Goal: Transaction & Acquisition: Book appointment/travel/reservation

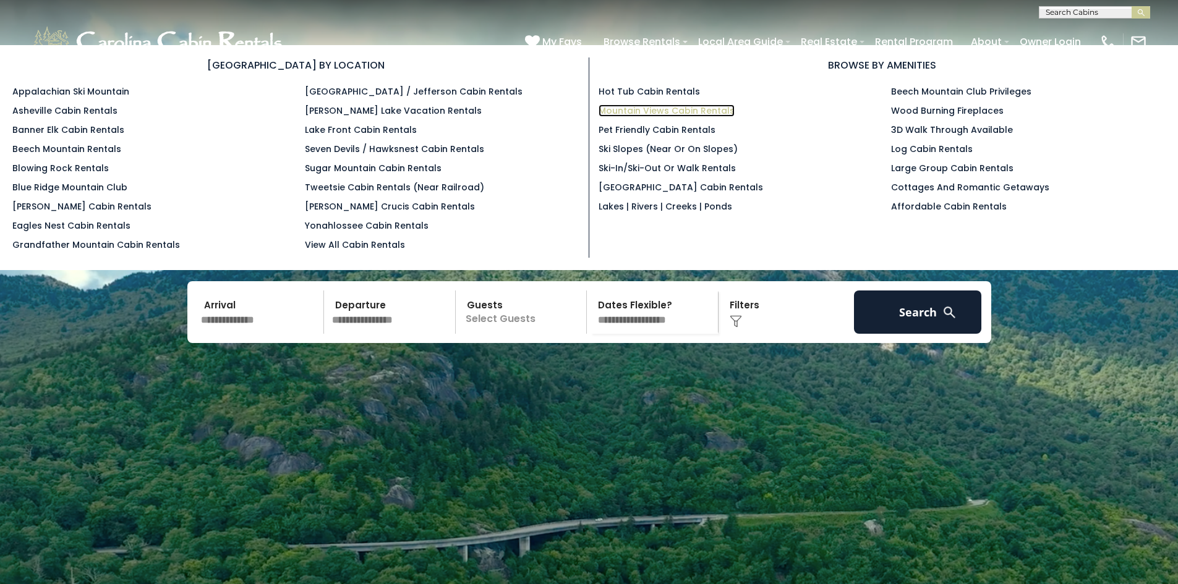
click at [641, 108] on link "Mountain Views Cabin Rentals" at bounding box center [667, 111] width 136 height 12
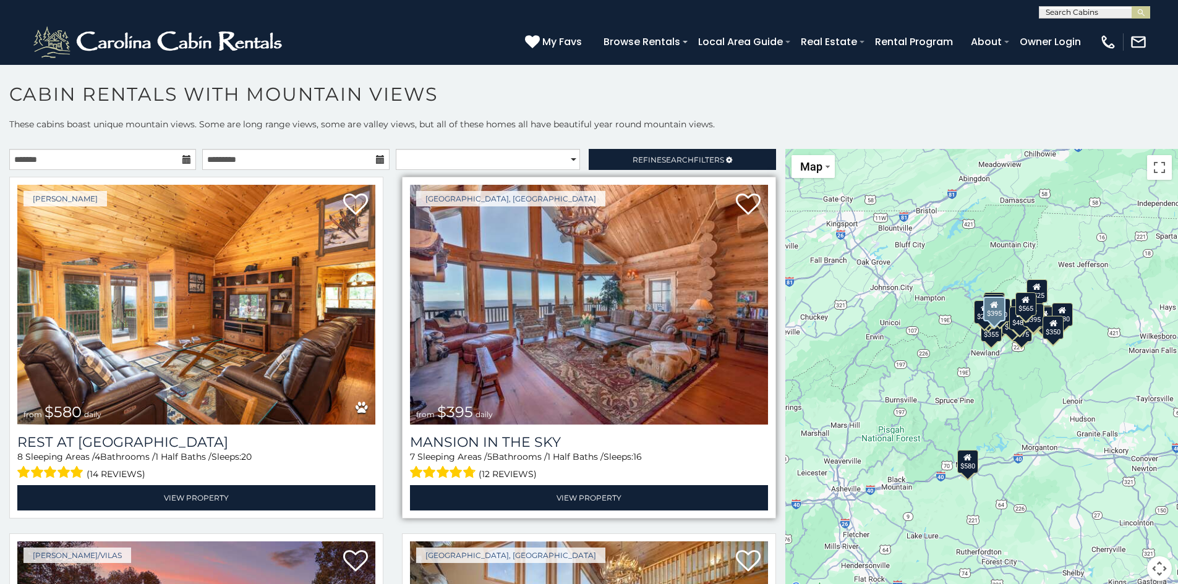
click at [542, 322] on img at bounding box center [589, 305] width 358 height 240
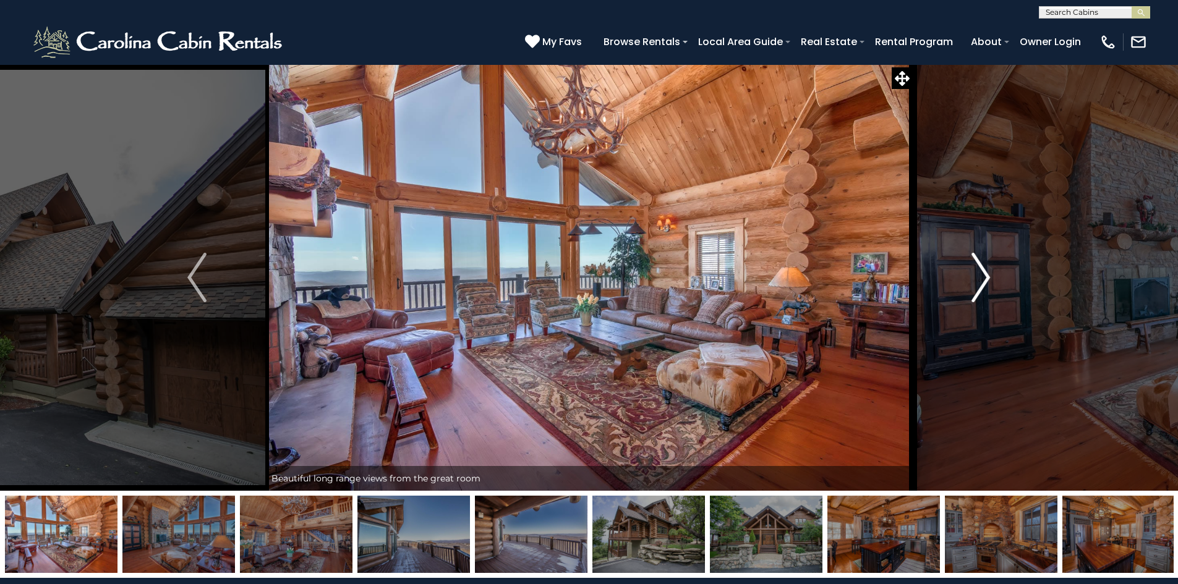
click at [978, 276] on img "Next" at bounding box center [981, 277] width 19 height 49
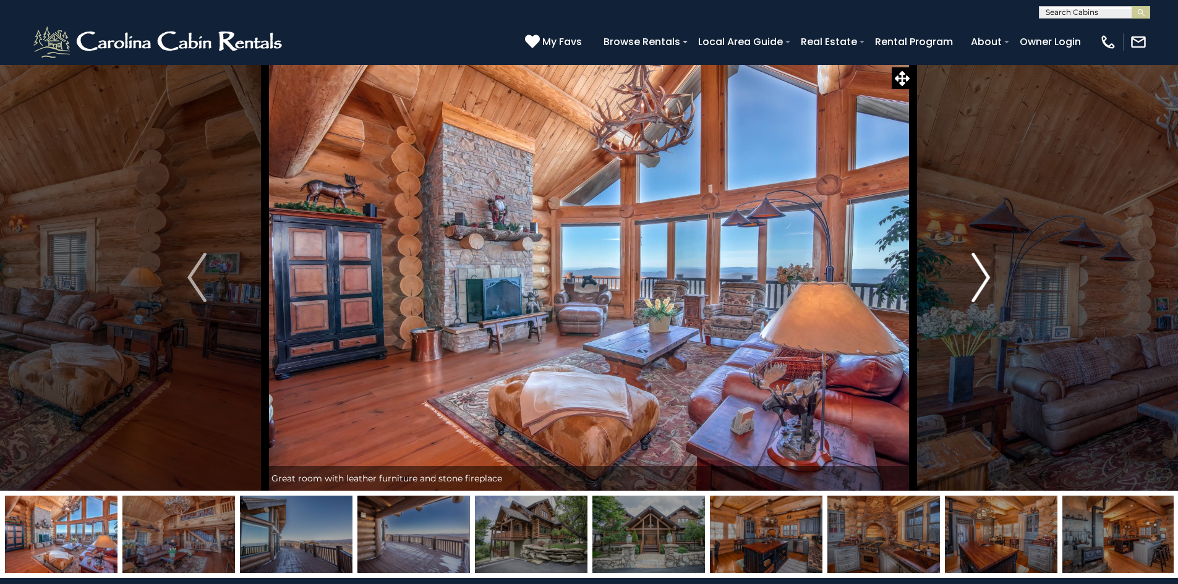
click at [978, 276] on img "Next" at bounding box center [981, 277] width 19 height 49
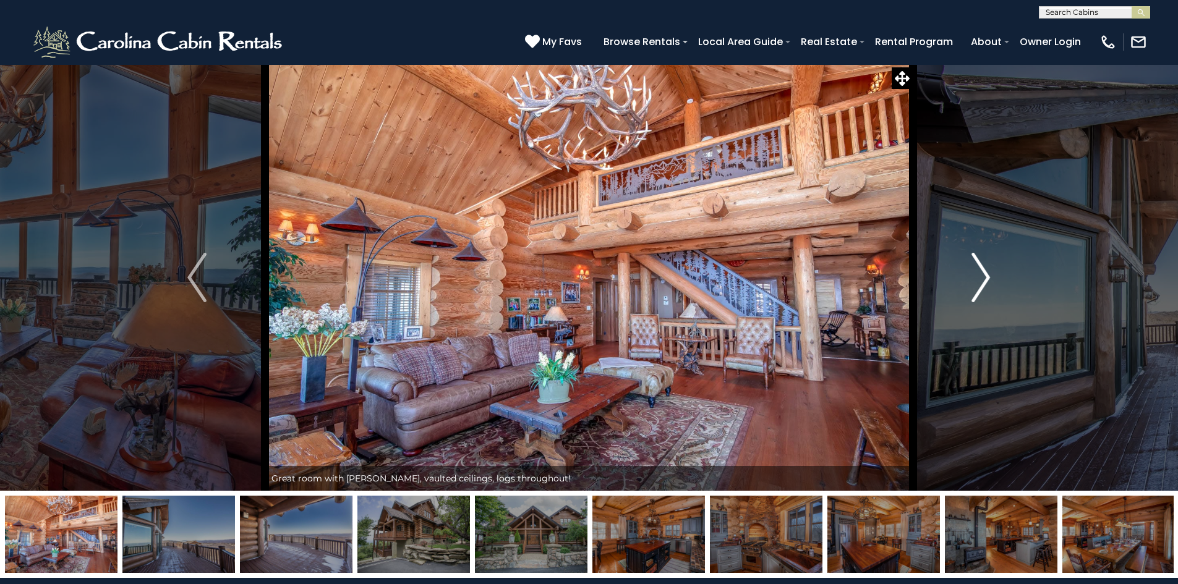
click at [978, 276] on img "Next" at bounding box center [981, 277] width 19 height 49
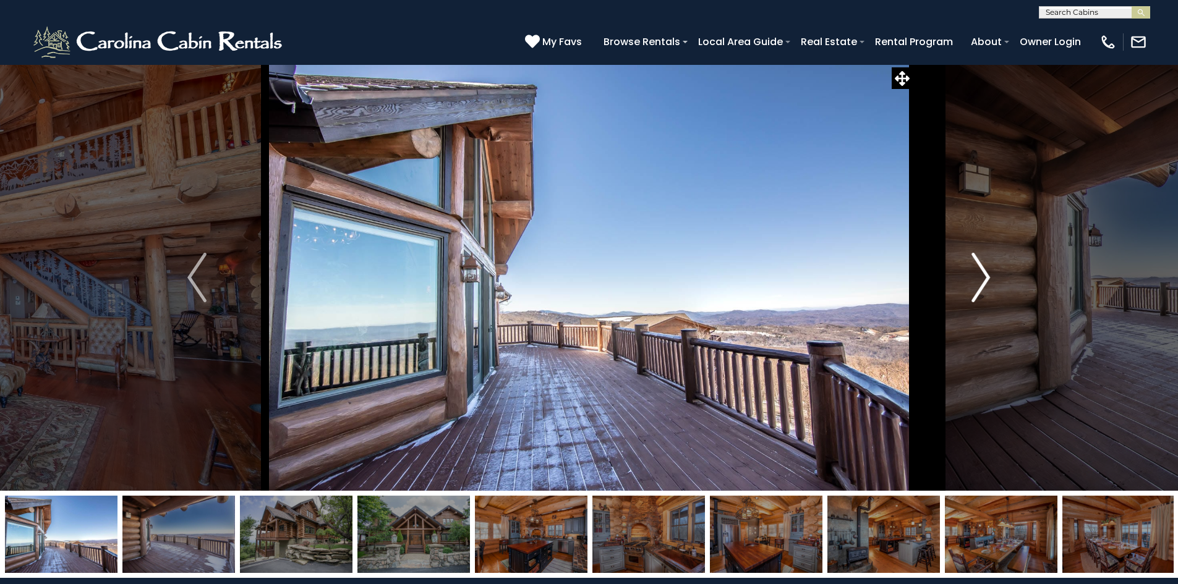
click at [978, 276] on img "Next" at bounding box center [981, 277] width 19 height 49
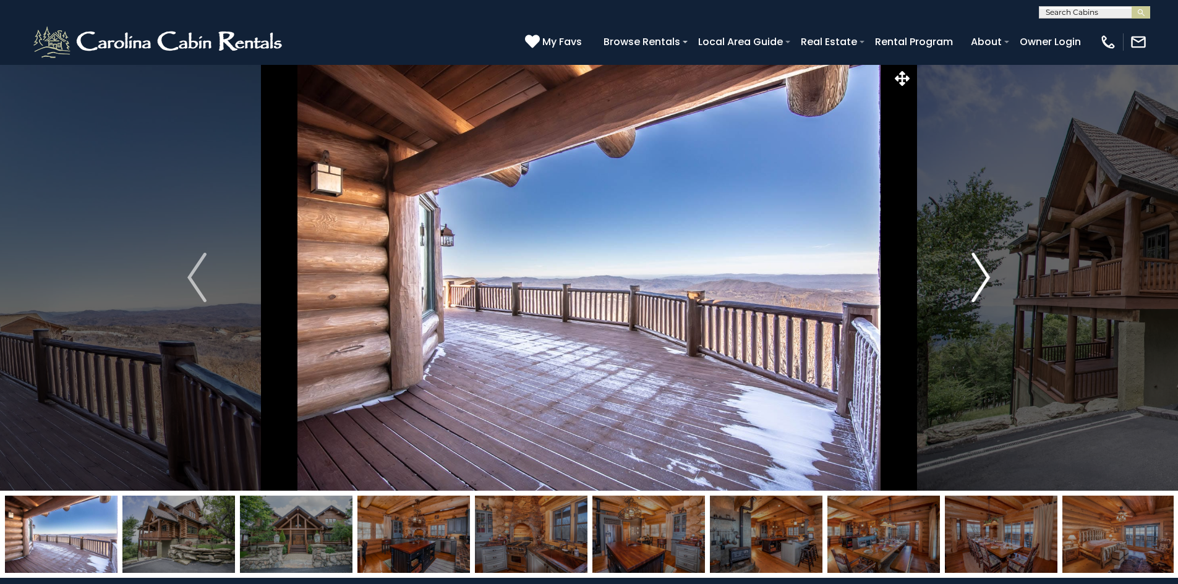
click at [978, 276] on img "Next" at bounding box center [981, 277] width 19 height 49
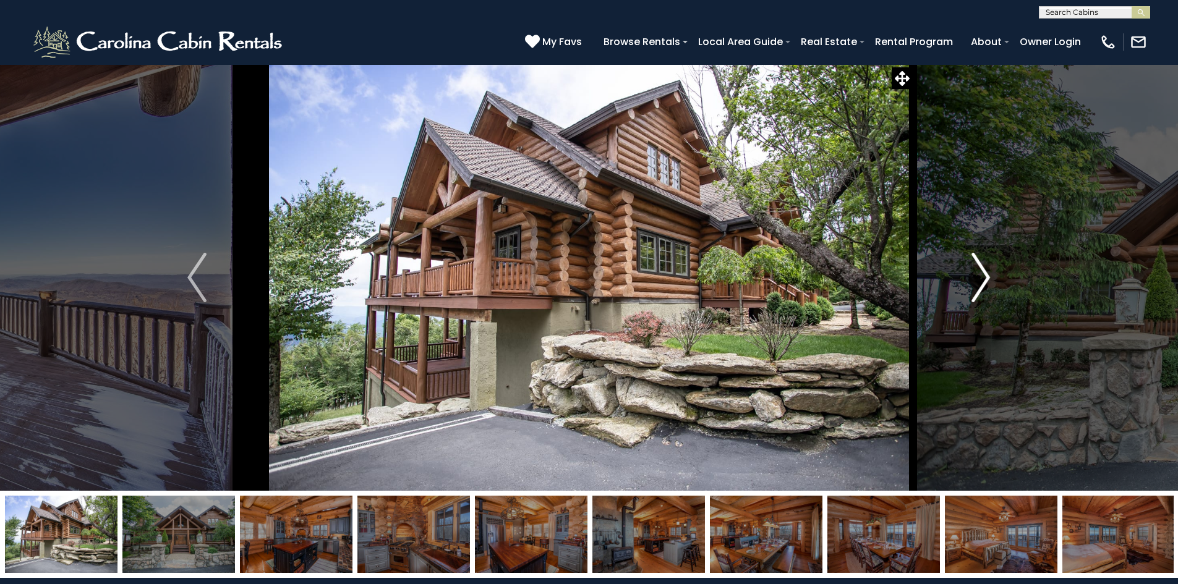
click at [978, 276] on img "Next" at bounding box center [981, 277] width 19 height 49
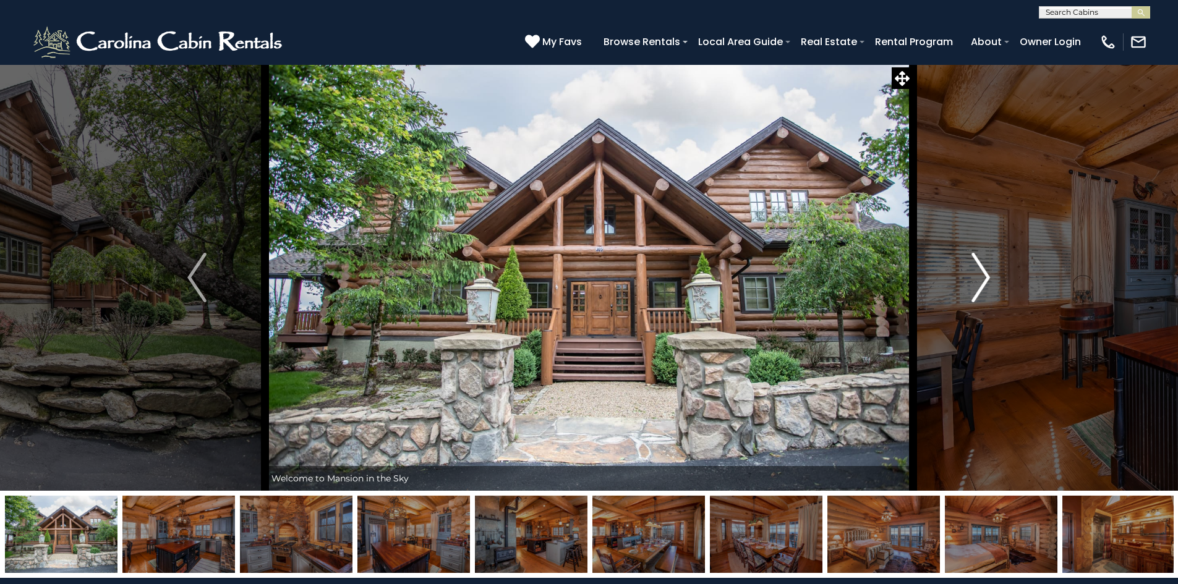
click at [978, 276] on img "Next" at bounding box center [981, 277] width 19 height 49
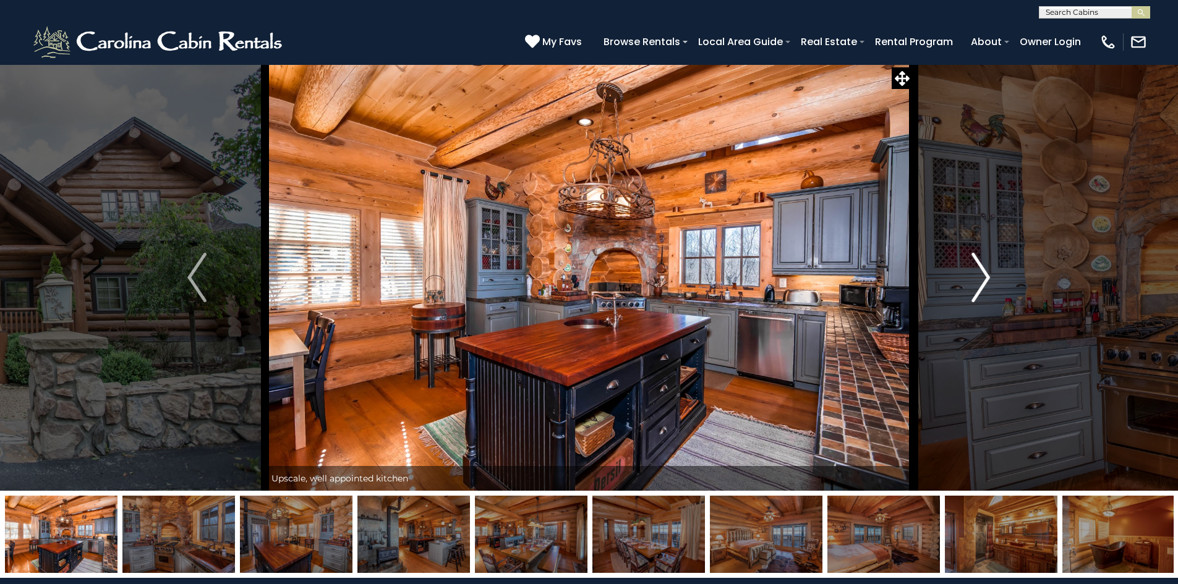
click at [978, 276] on img "Next" at bounding box center [981, 277] width 19 height 49
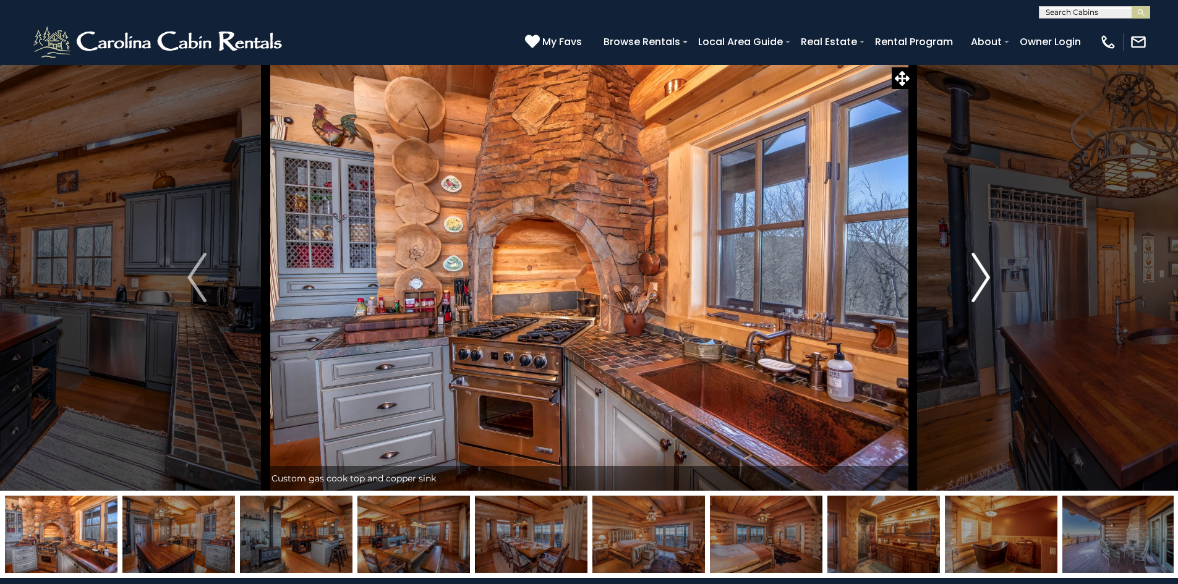
click at [978, 276] on img "Next" at bounding box center [981, 277] width 19 height 49
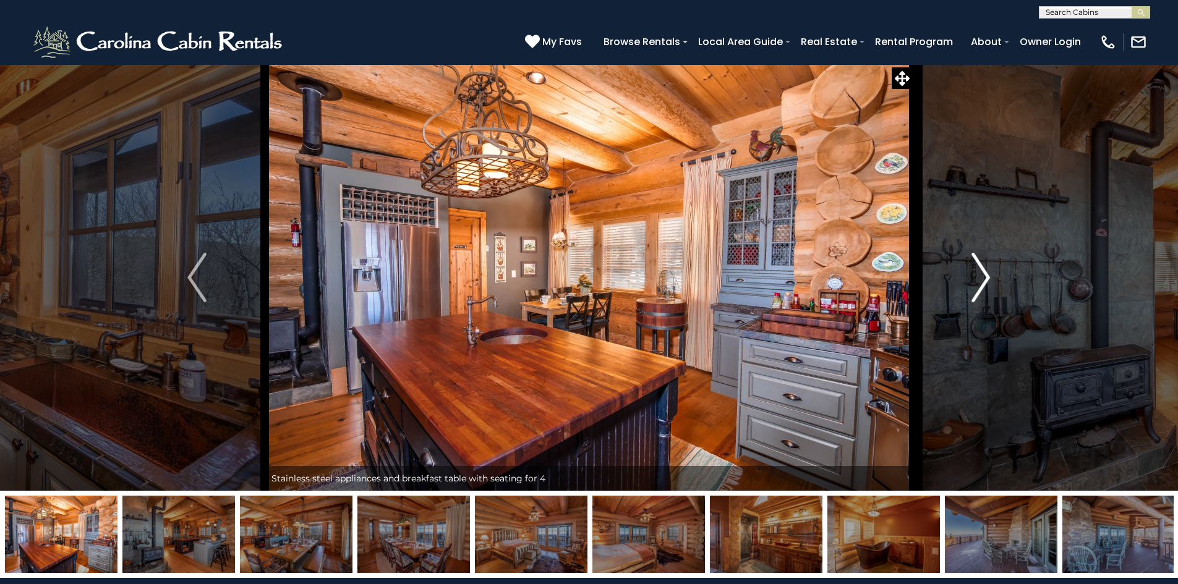
click at [978, 276] on img "Next" at bounding box center [981, 277] width 19 height 49
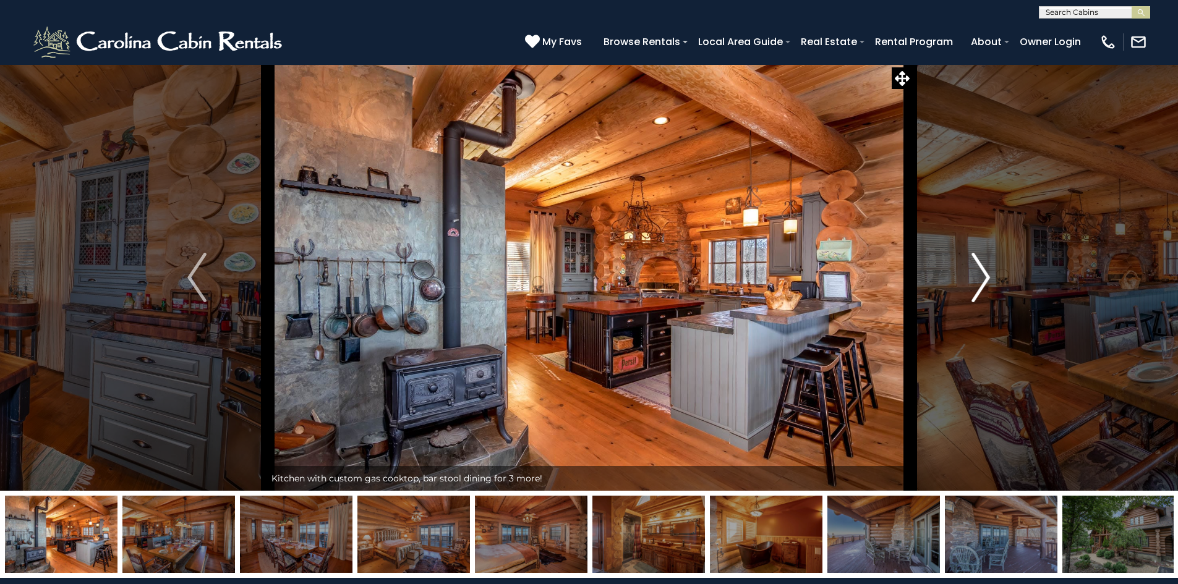
click at [978, 276] on img "Next" at bounding box center [981, 277] width 19 height 49
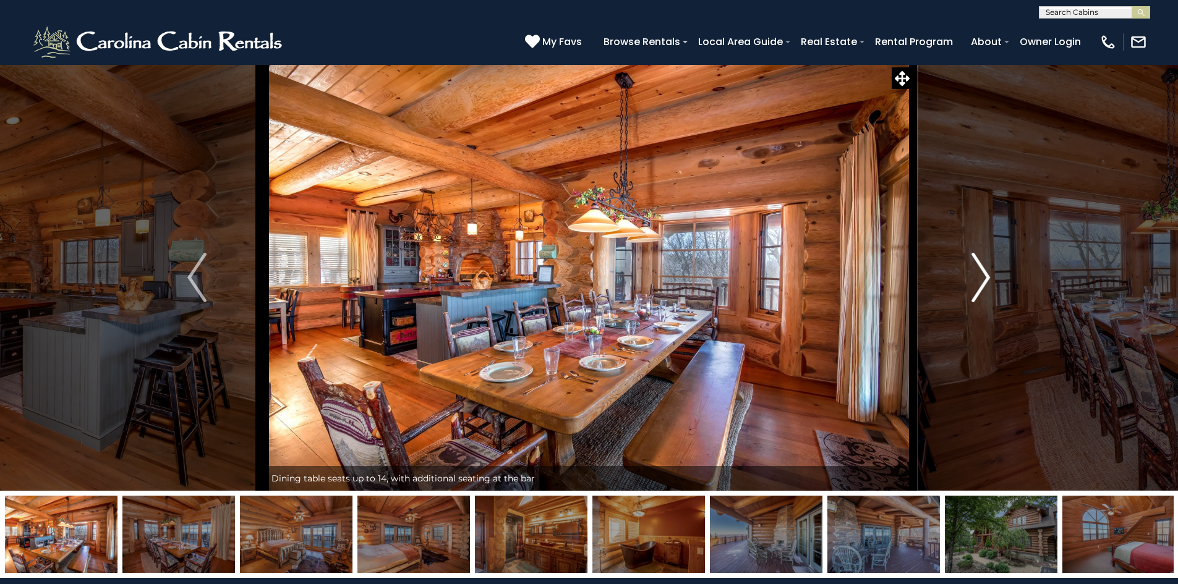
click at [978, 276] on img "Next" at bounding box center [981, 277] width 19 height 49
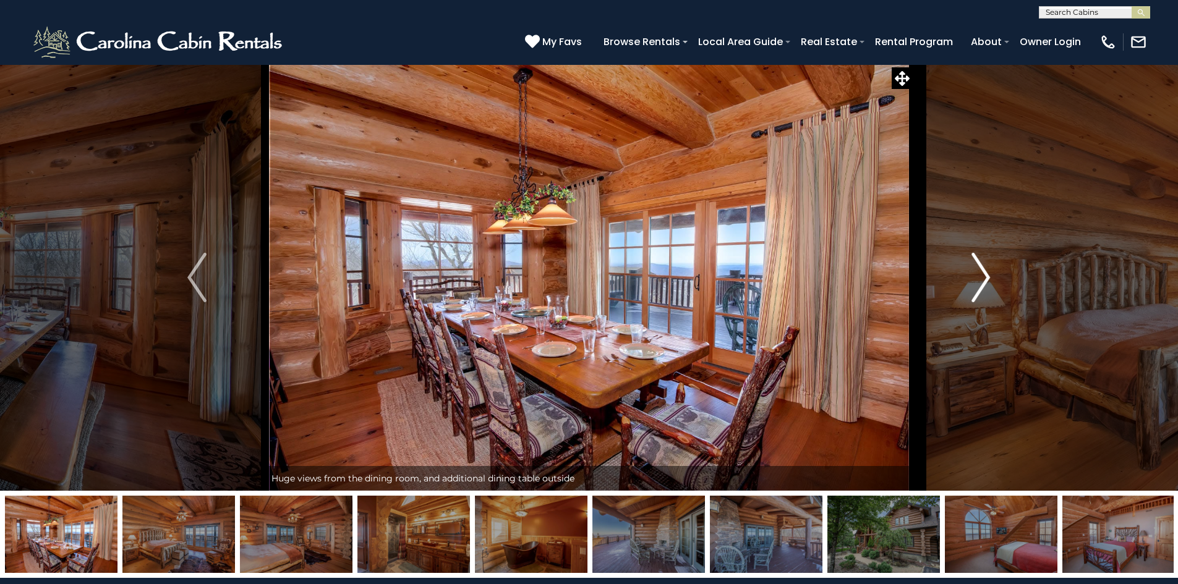
click at [978, 276] on img "Next" at bounding box center [981, 277] width 19 height 49
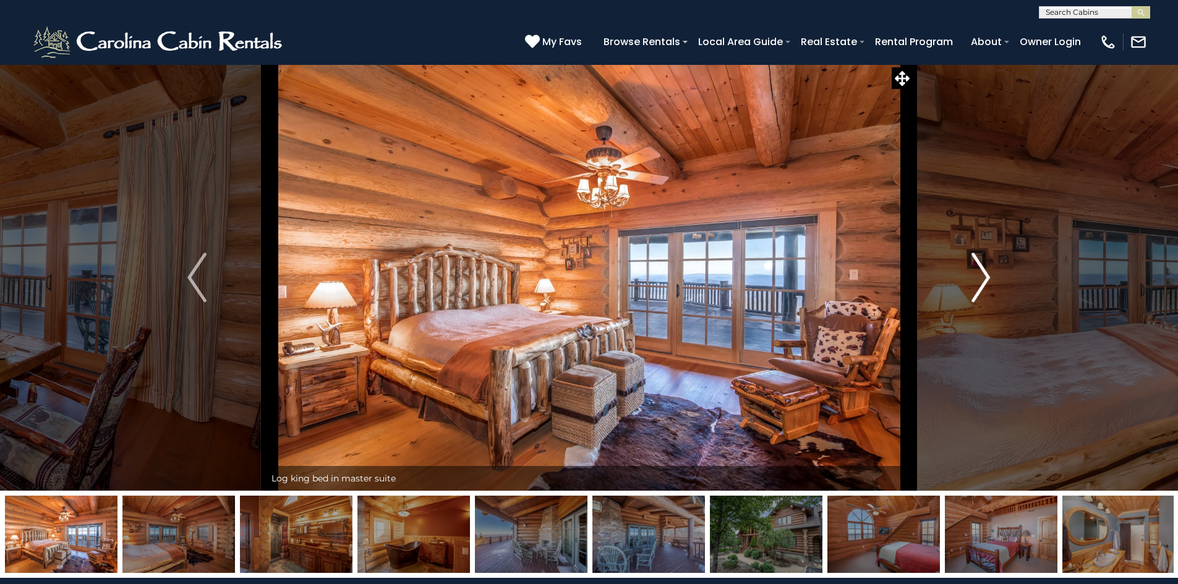
click at [978, 276] on img "Next" at bounding box center [981, 277] width 19 height 49
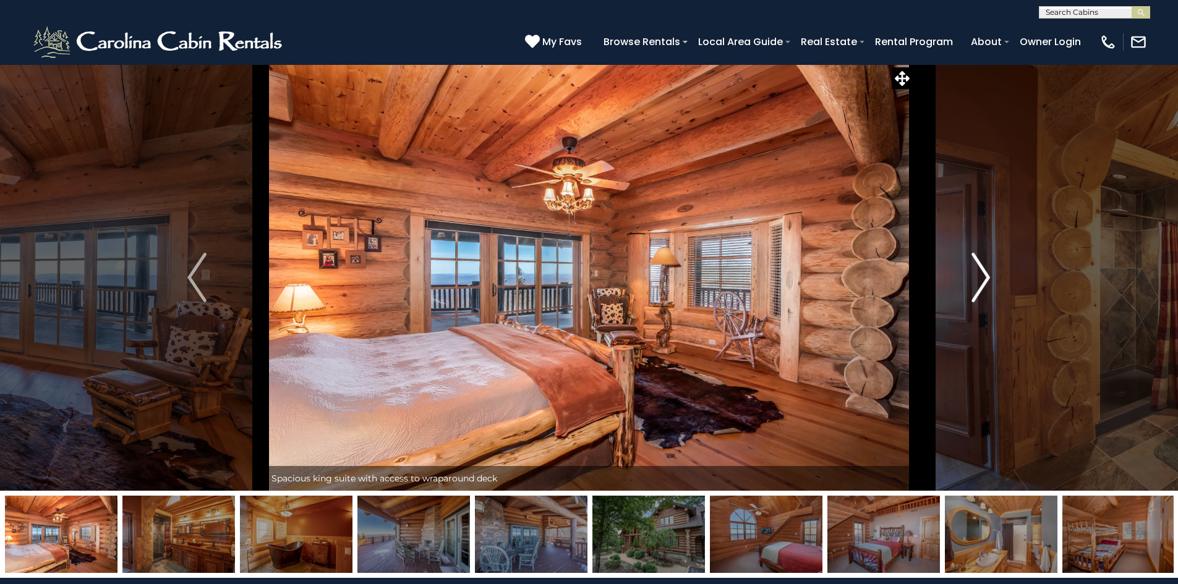
click at [978, 276] on img "Next" at bounding box center [981, 277] width 19 height 49
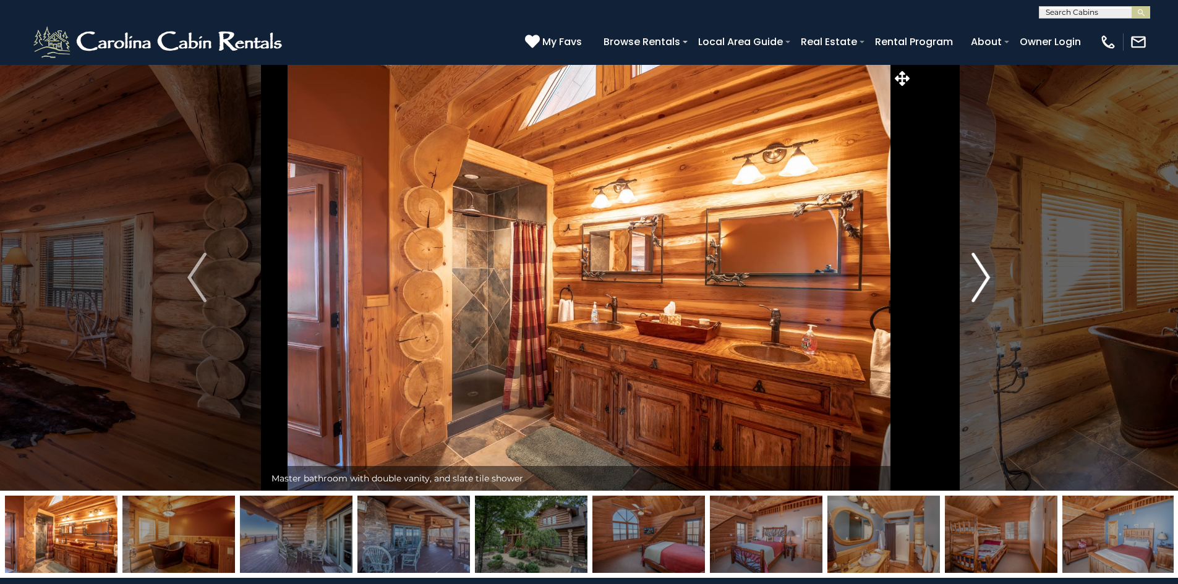
click at [978, 276] on img "Next" at bounding box center [981, 277] width 19 height 49
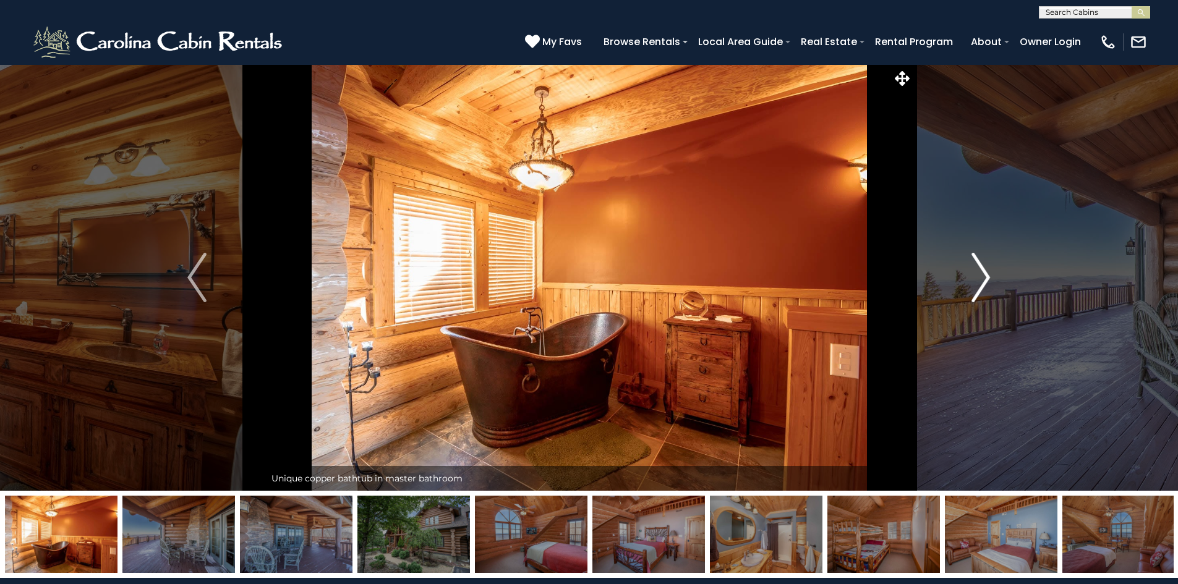
click at [978, 276] on img "Next" at bounding box center [981, 277] width 19 height 49
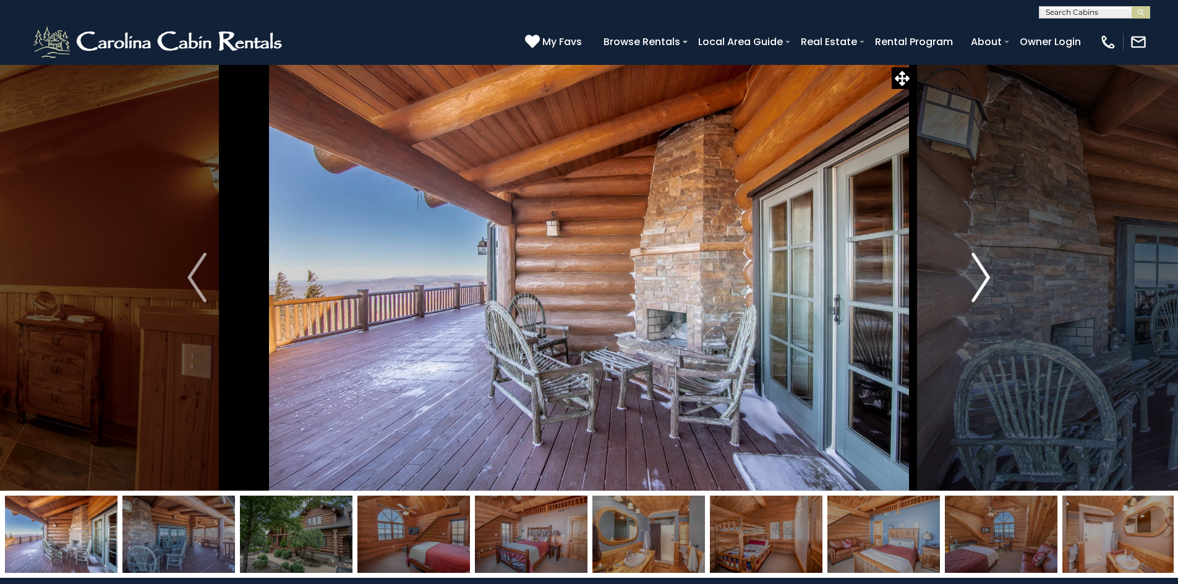
click at [978, 276] on img "Next" at bounding box center [981, 277] width 19 height 49
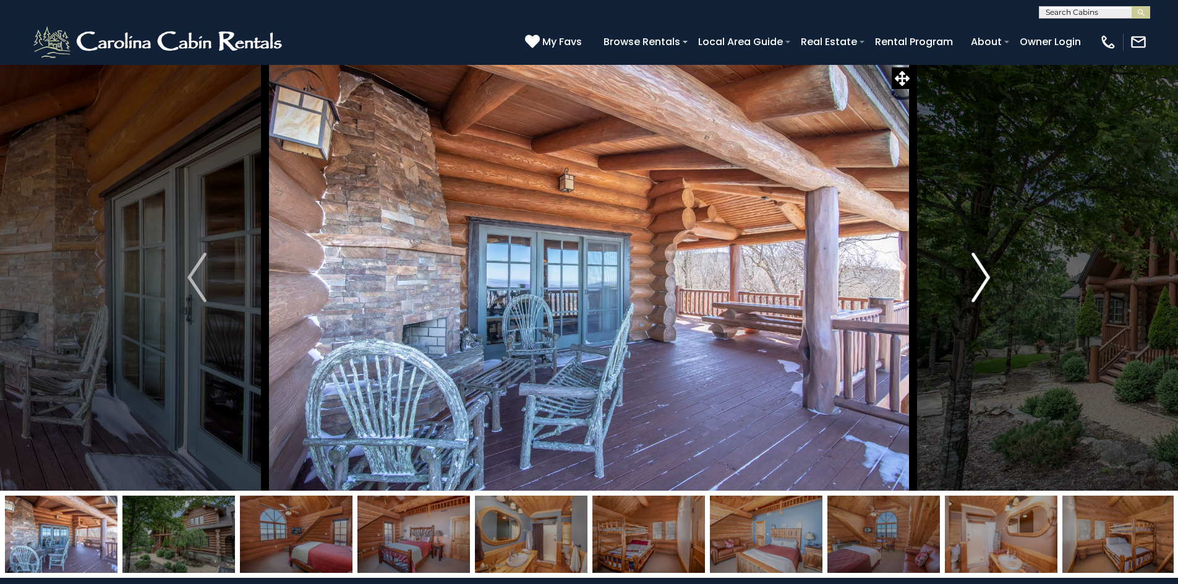
click at [978, 276] on img "Next" at bounding box center [981, 277] width 19 height 49
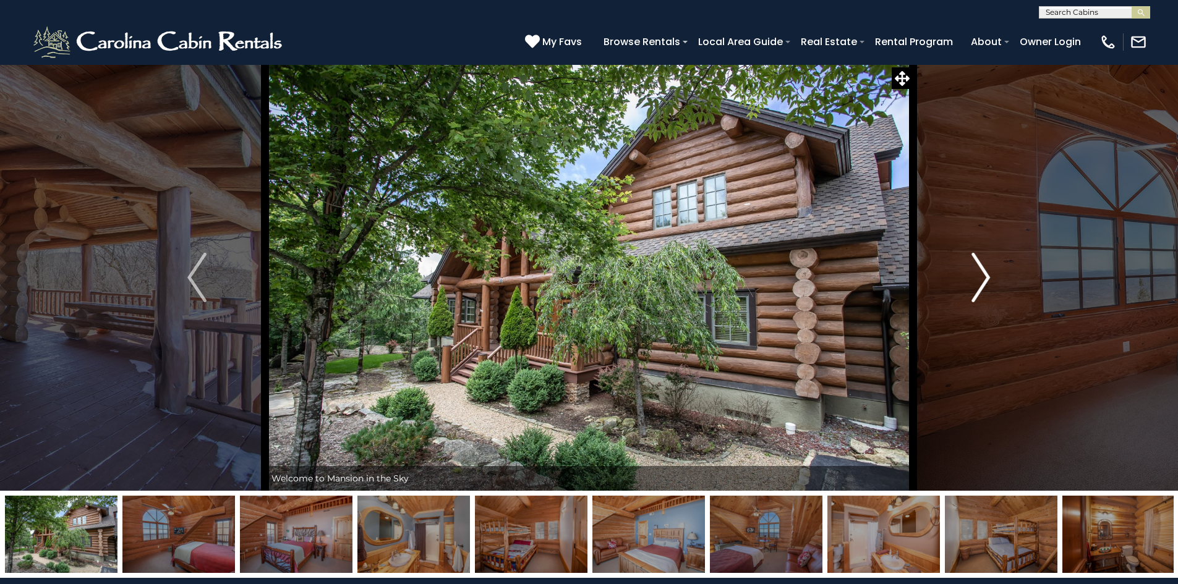
click at [978, 276] on img "Next" at bounding box center [981, 277] width 19 height 49
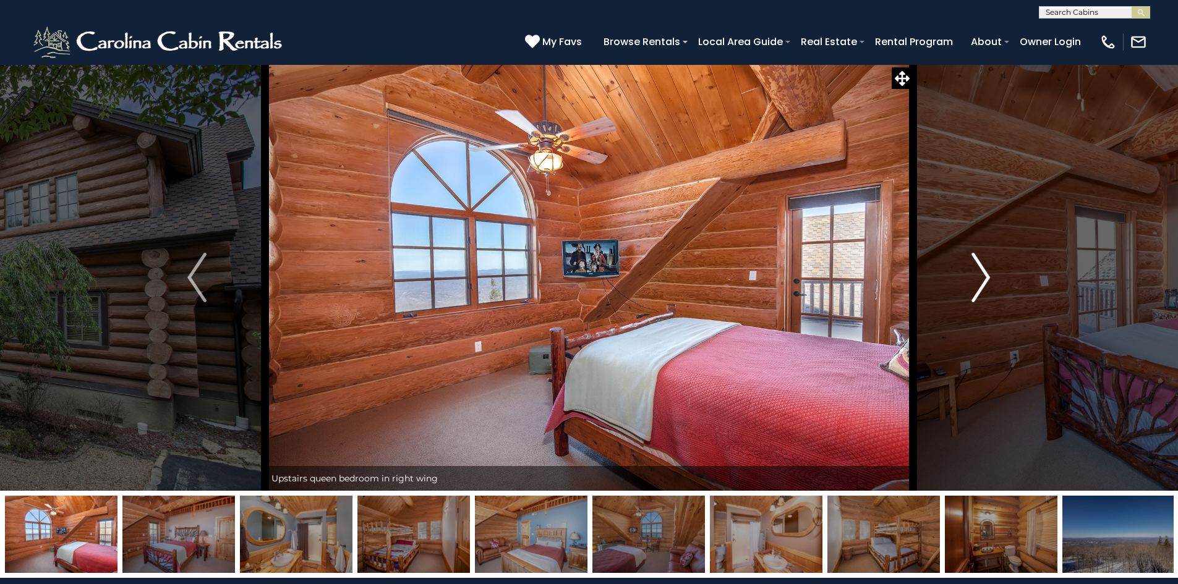
click at [978, 276] on img "Next" at bounding box center [981, 277] width 19 height 49
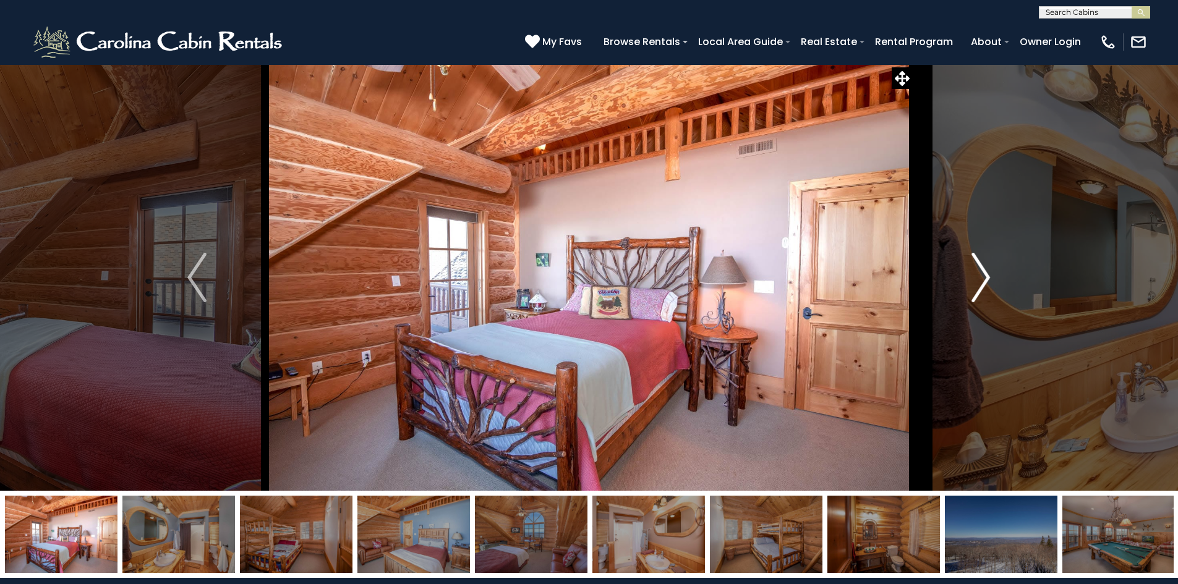
click at [978, 276] on img "Next" at bounding box center [981, 277] width 19 height 49
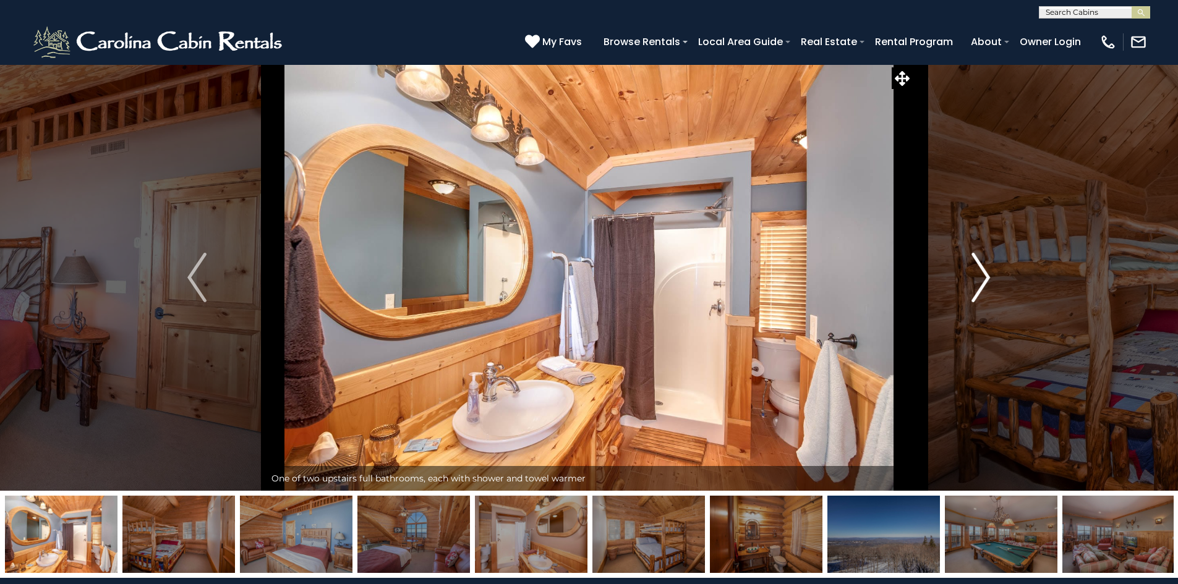
click at [978, 276] on img "Next" at bounding box center [981, 277] width 19 height 49
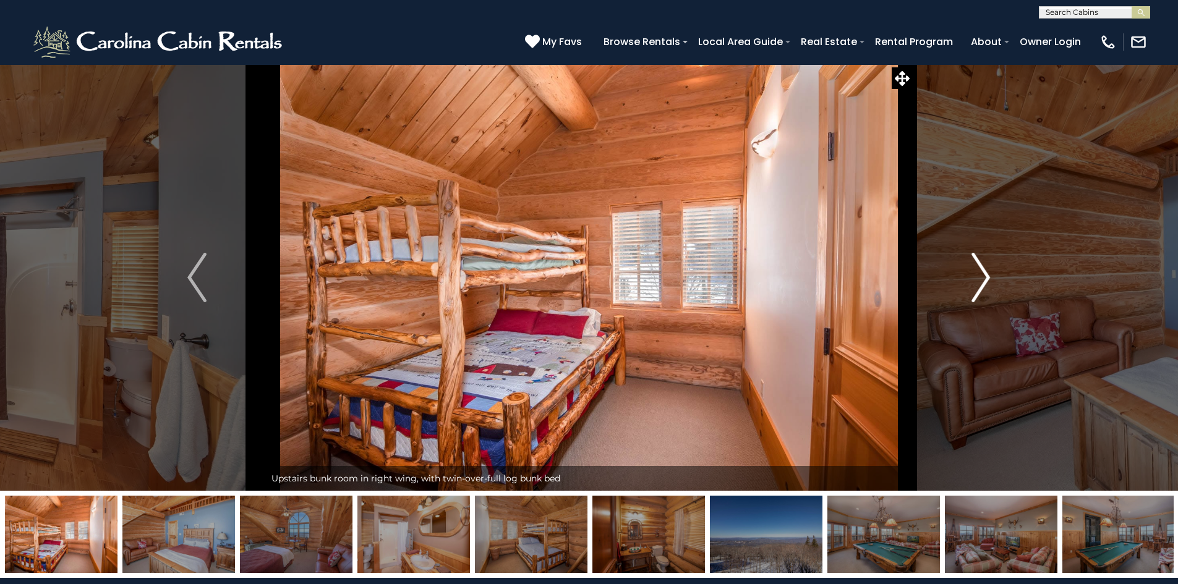
click at [978, 276] on img "Next" at bounding box center [981, 277] width 19 height 49
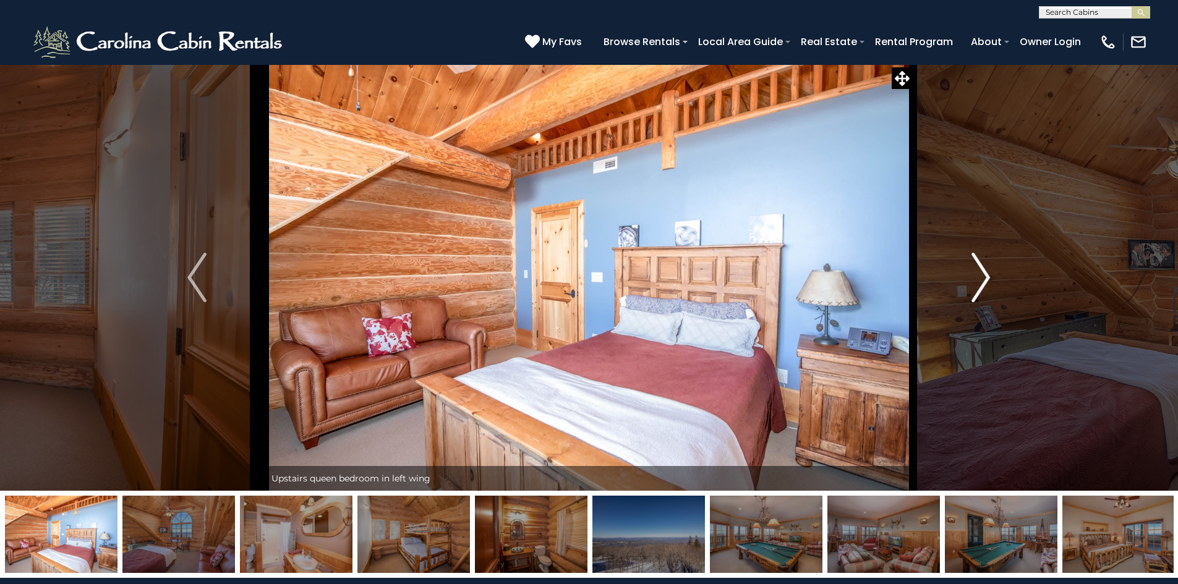
click at [978, 276] on img "Next" at bounding box center [981, 277] width 19 height 49
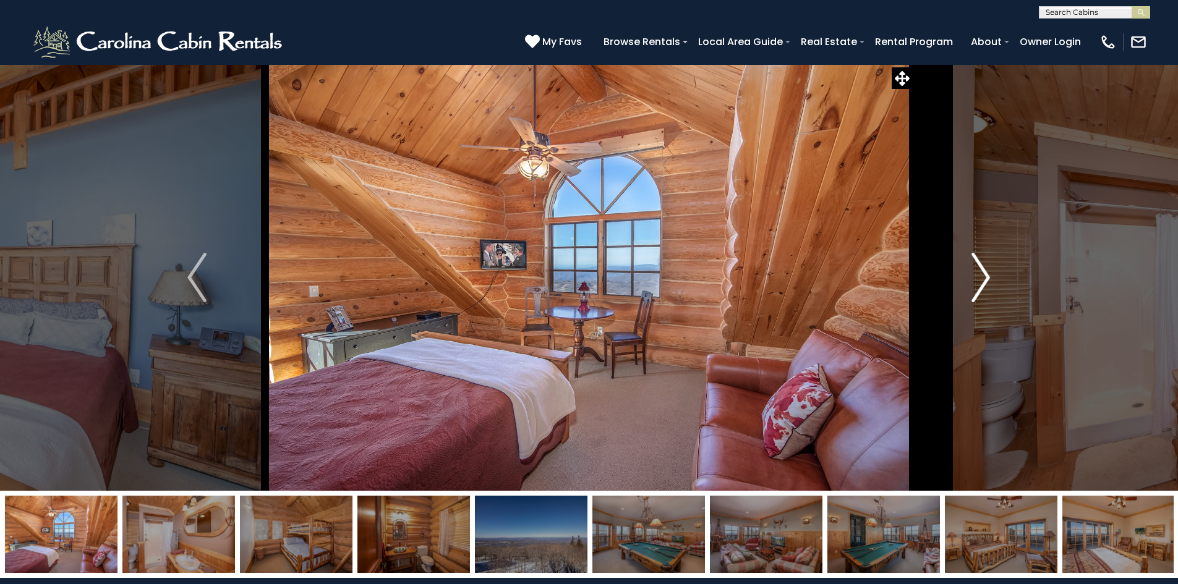
click at [978, 276] on img "Next" at bounding box center [981, 277] width 19 height 49
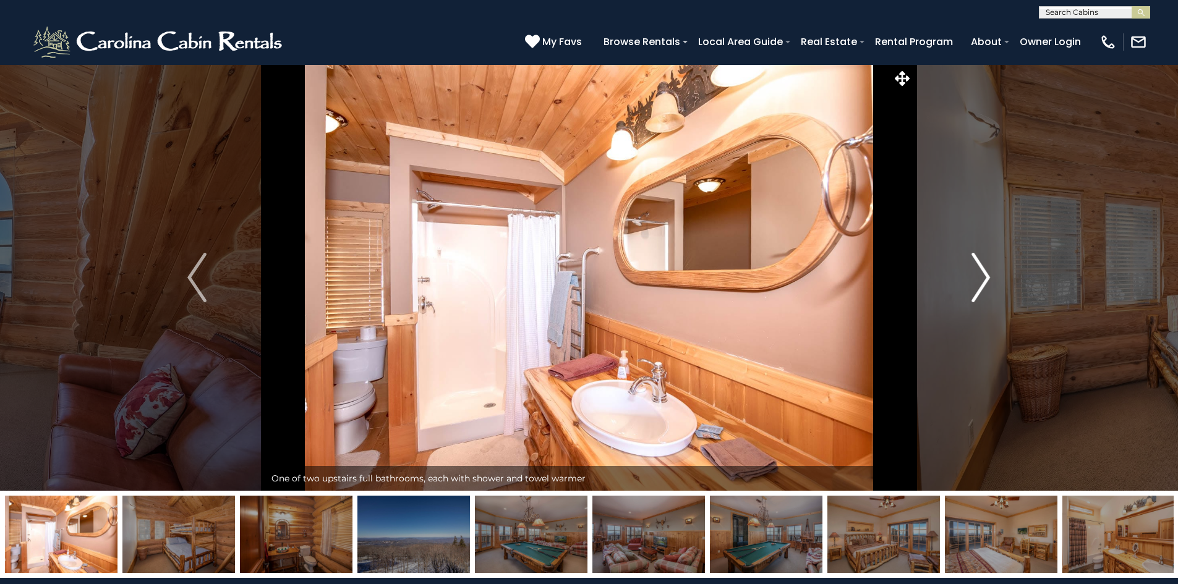
click at [978, 276] on img "Next" at bounding box center [981, 277] width 19 height 49
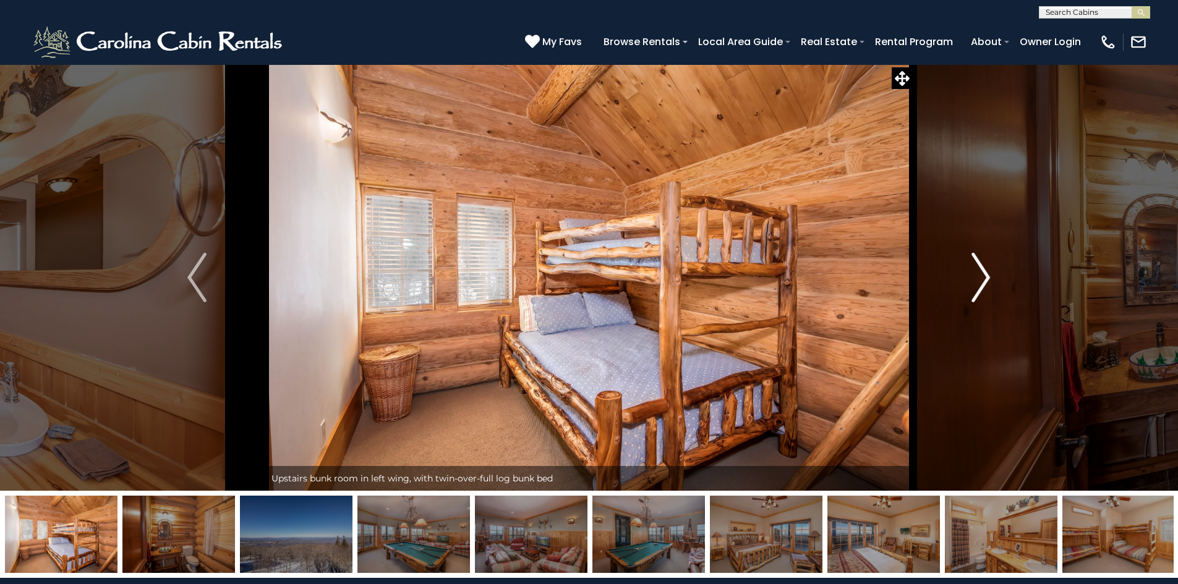
click at [978, 276] on img "Next" at bounding box center [981, 277] width 19 height 49
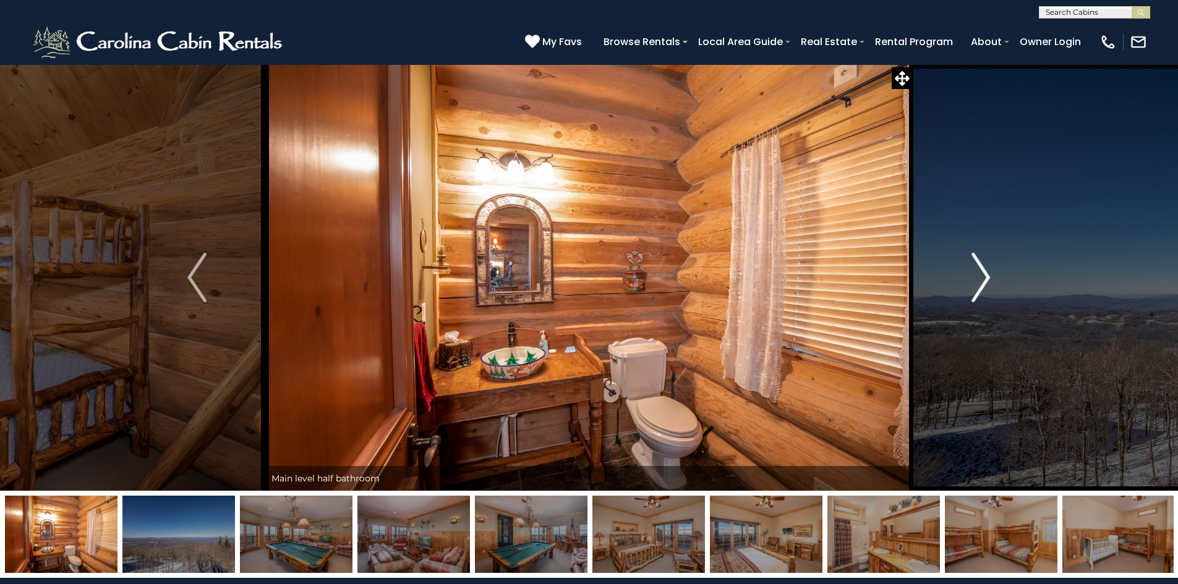
click at [978, 276] on img "Next" at bounding box center [981, 277] width 19 height 49
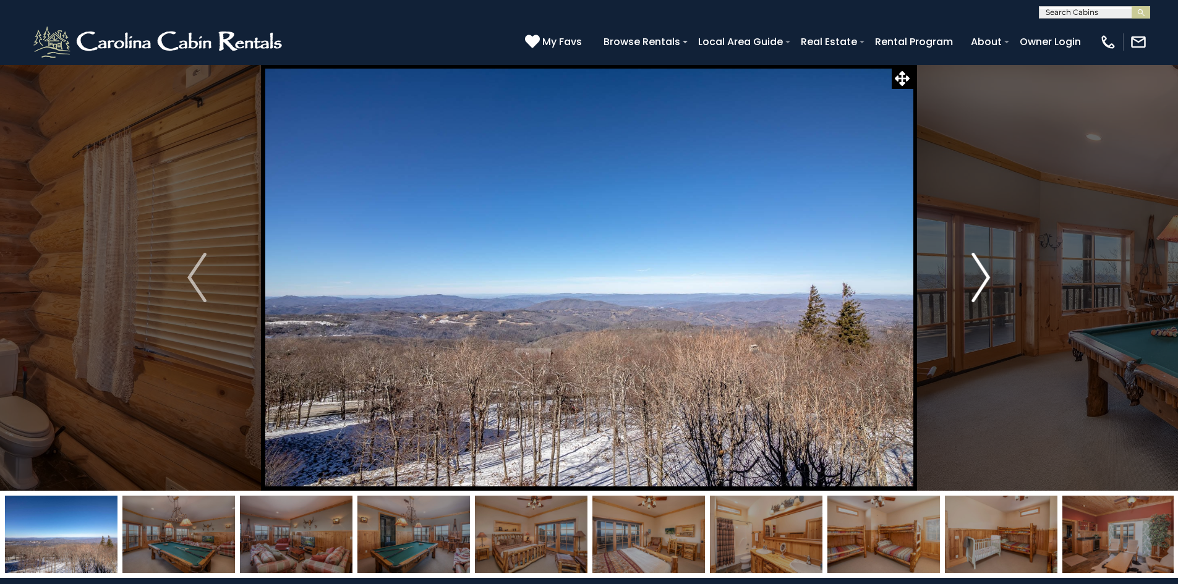
click at [978, 276] on img "Next" at bounding box center [981, 277] width 19 height 49
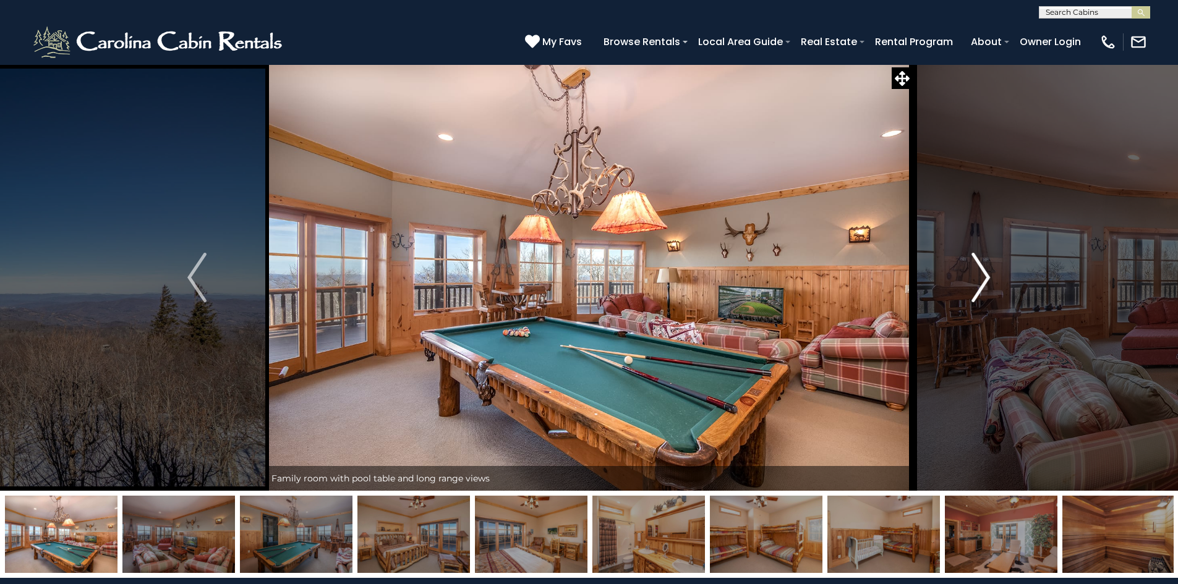
click at [978, 276] on img "Next" at bounding box center [981, 277] width 19 height 49
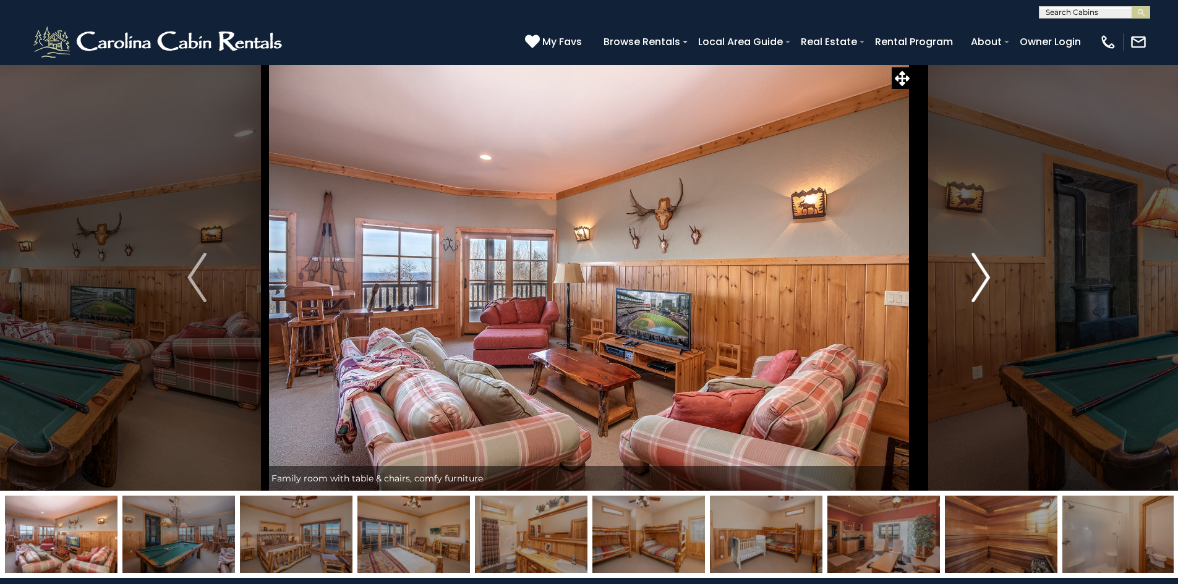
click at [978, 276] on img "Next" at bounding box center [981, 277] width 19 height 49
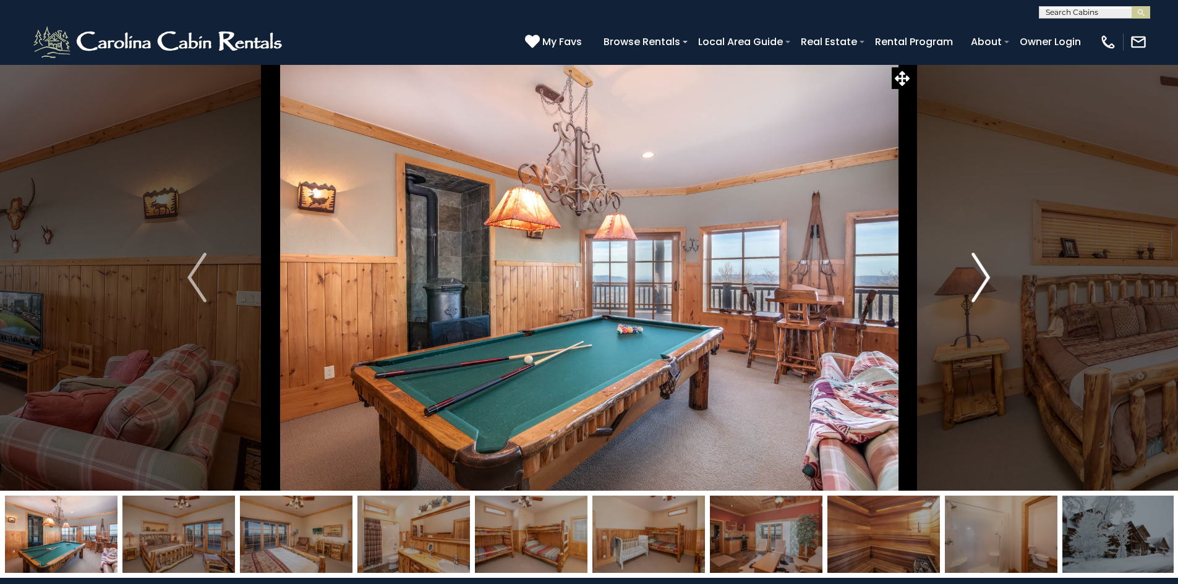
click at [978, 276] on img "Next" at bounding box center [981, 277] width 19 height 49
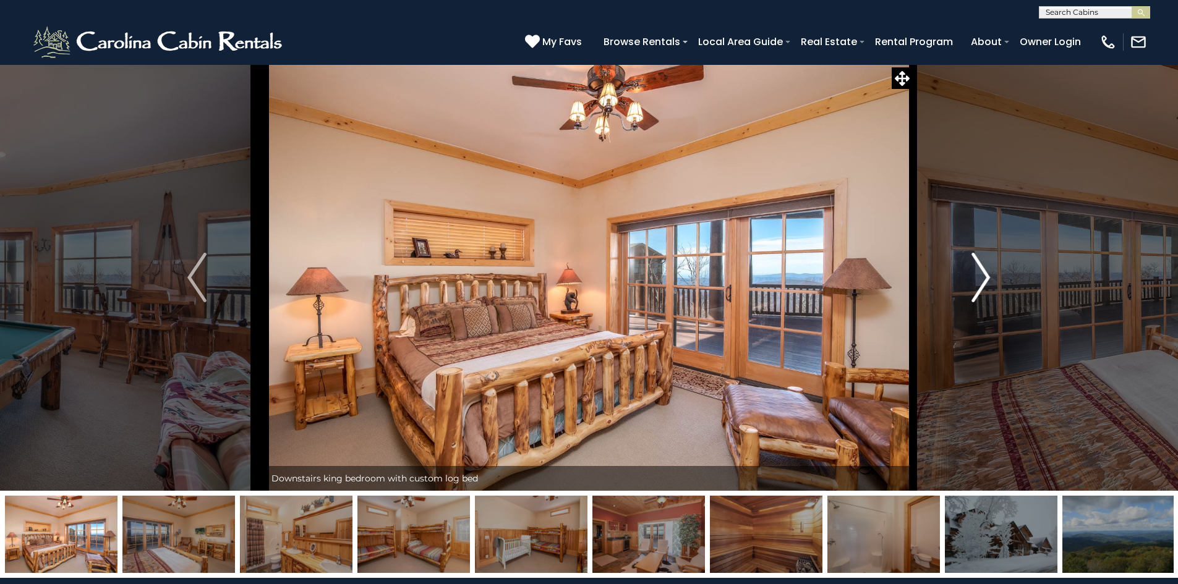
click at [978, 276] on img "Next" at bounding box center [981, 277] width 19 height 49
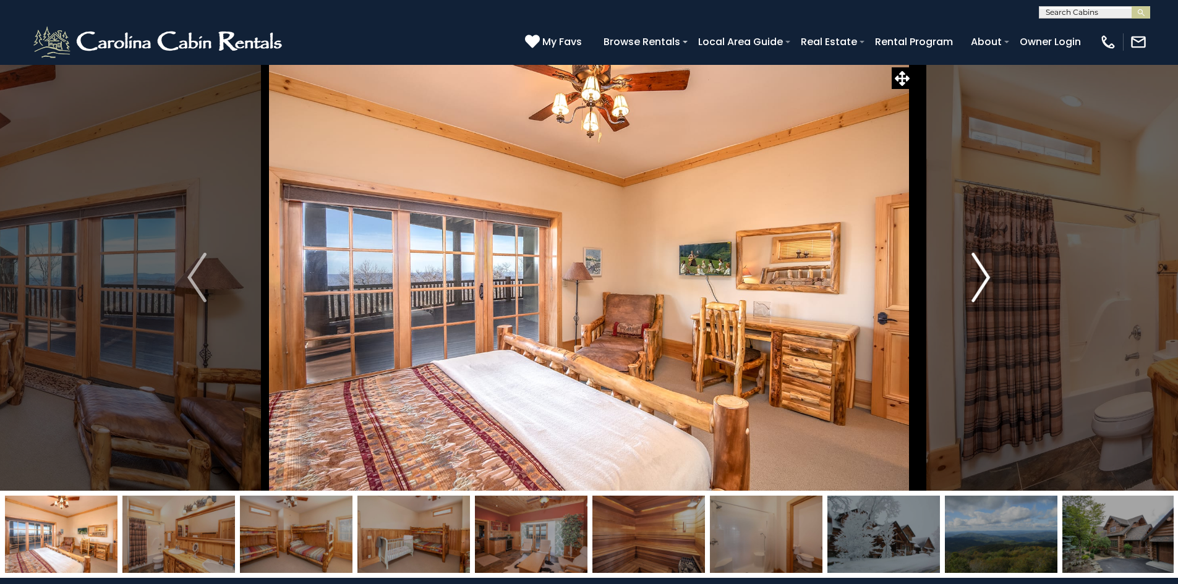
click at [978, 276] on img "Next" at bounding box center [981, 277] width 19 height 49
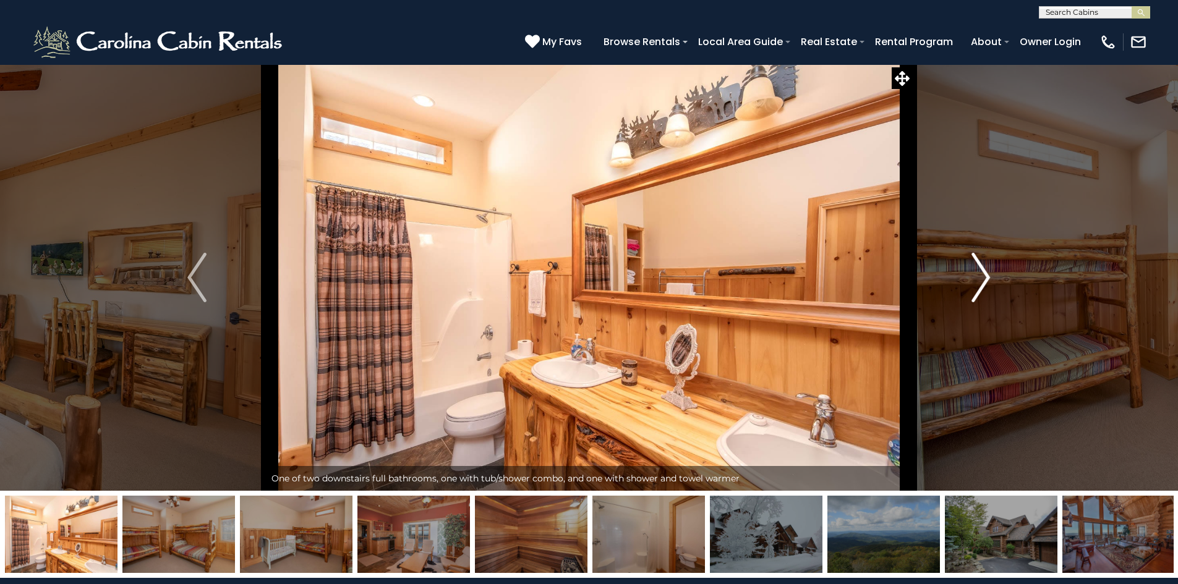
click at [978, 276] on img "Next" at bounding box center [981, 277] width 19 height 49
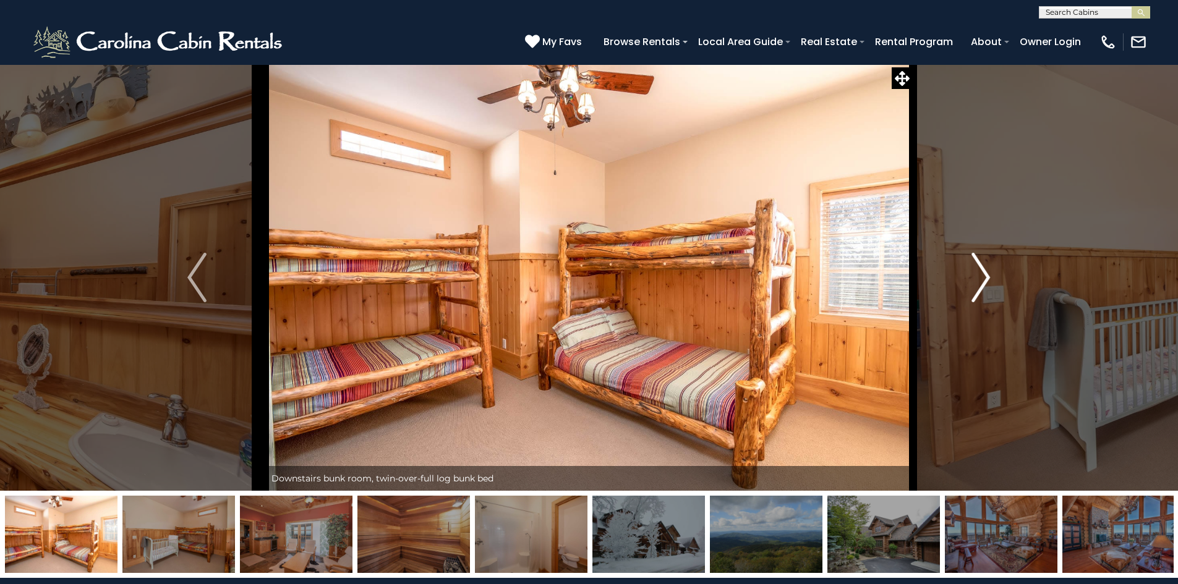
click at [978, 276] on img "Next" at bounding box center [981, 277] width 19 height 49
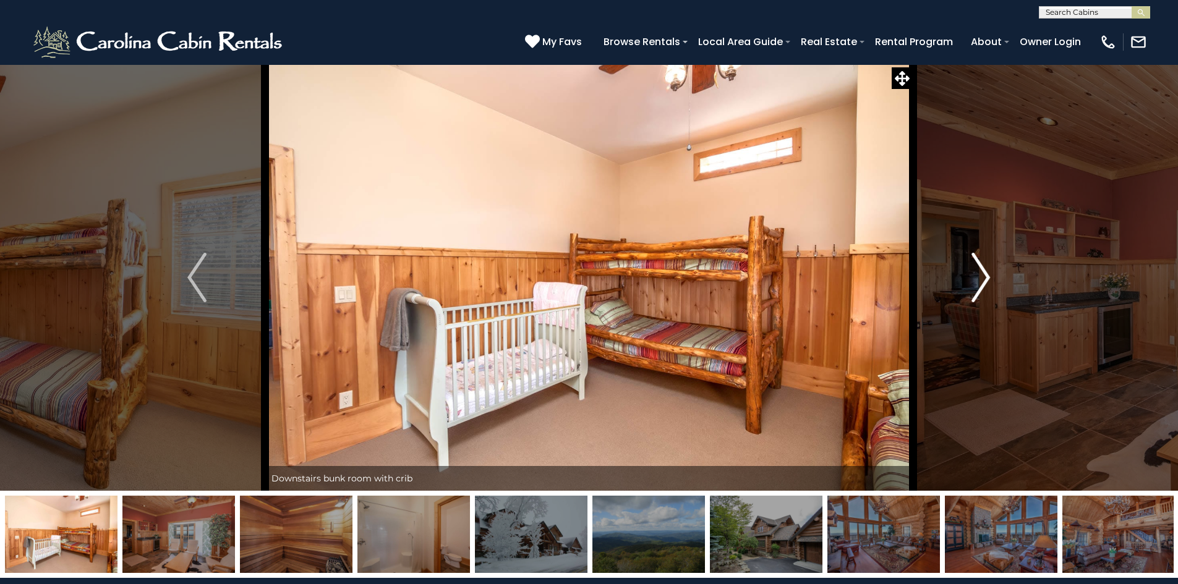
click at [978, 276] on img "Next" at bounding box center [981, 277] width 19 height 49
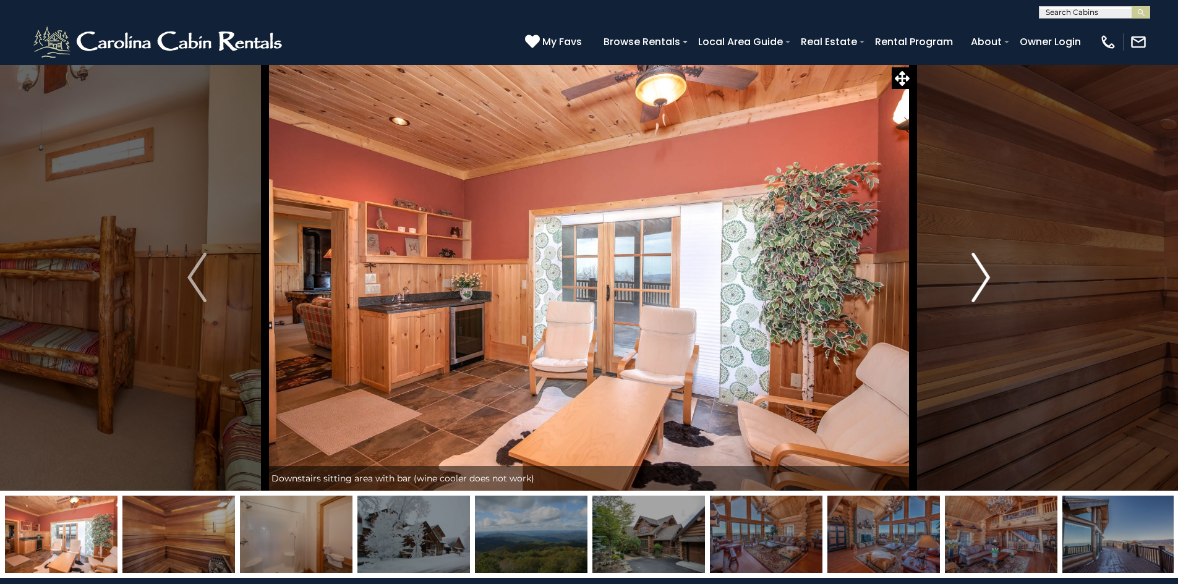
click at [978, 276] on img "Next" at bounding box center [981, 277] width 19 height 49
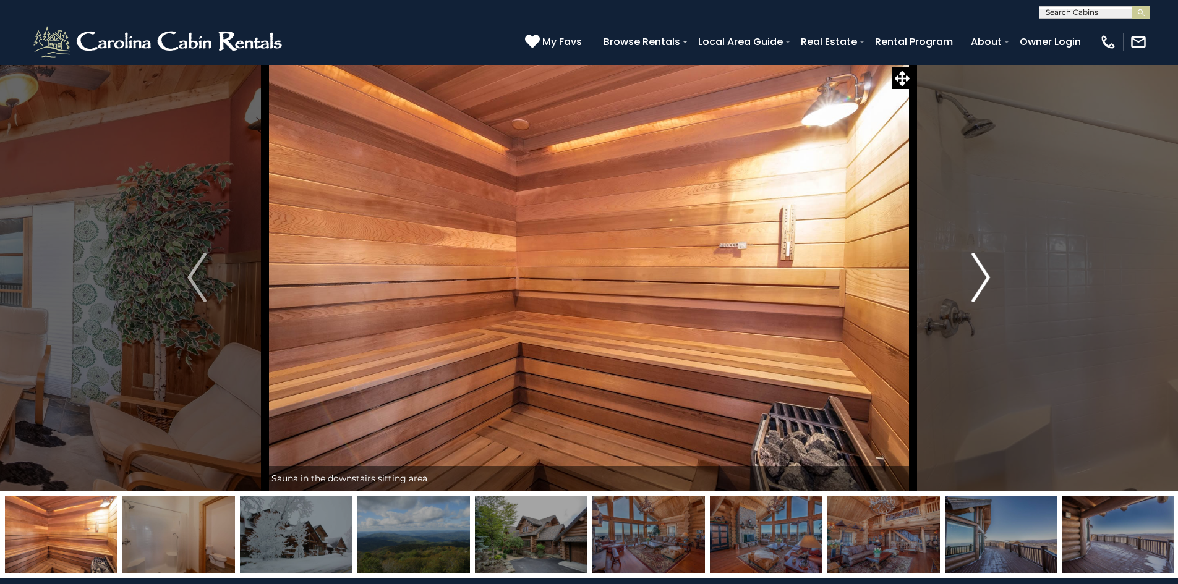
click at [978, 276] on img "Next" at bounding box center [981, 277] width 19 height 49
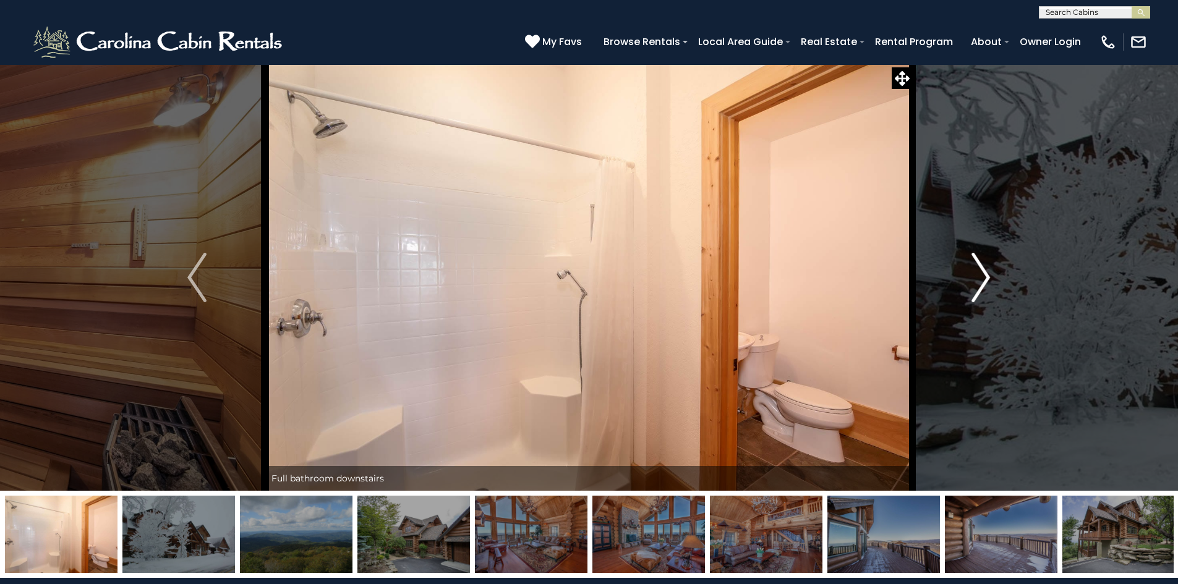
click at [978, 276] on img "Next" at bounding box center [981, 277] width 19 height 49
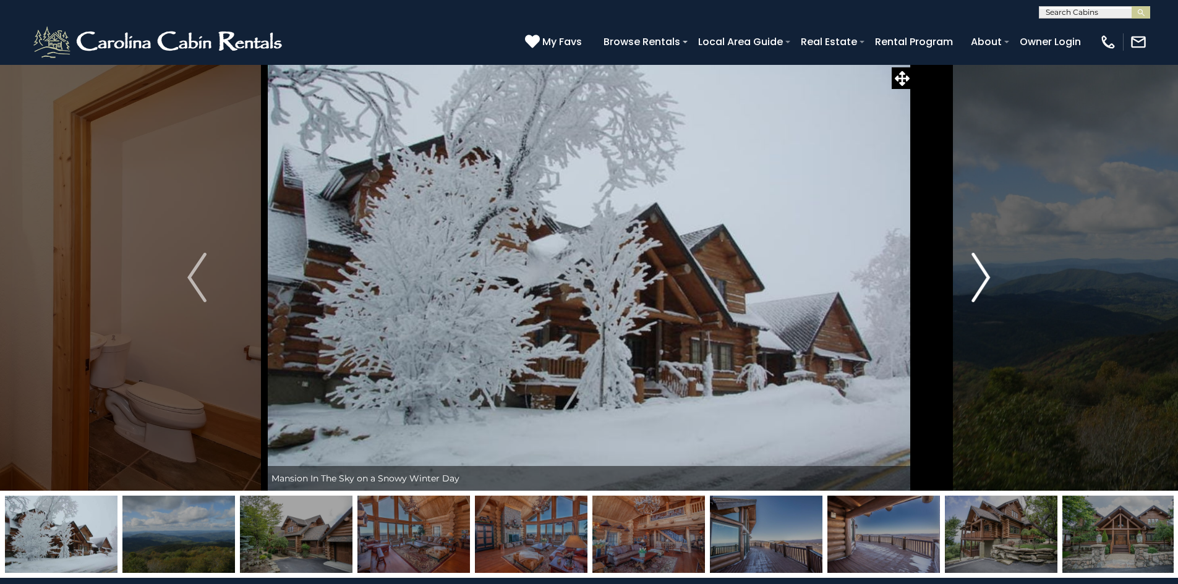
click at [978, 276] on img "Next" at bounding box center [981, 277] width 19 height 49
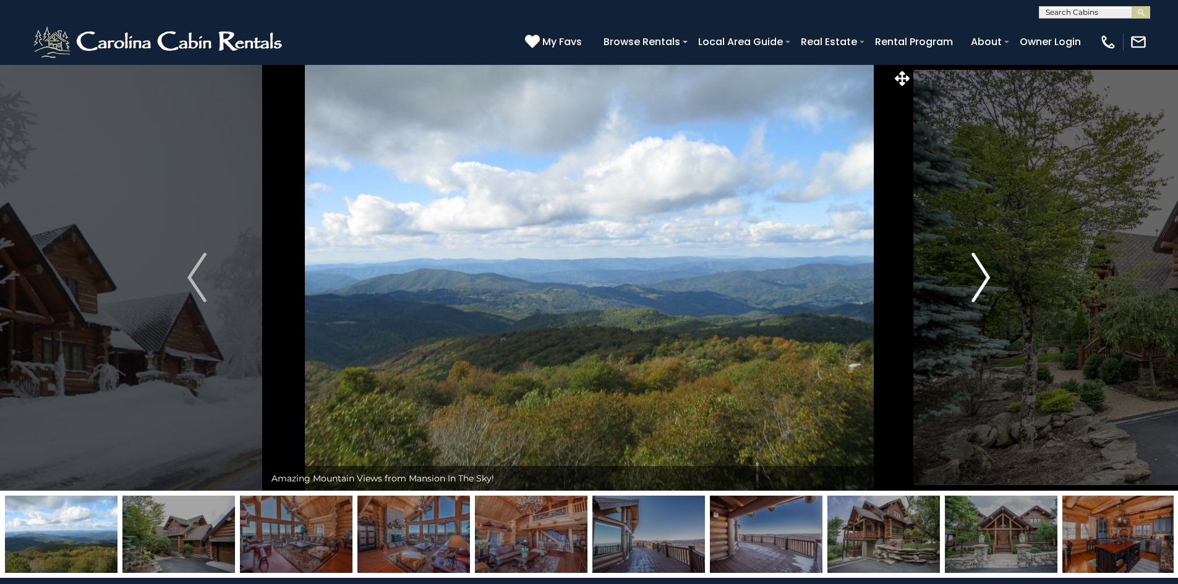
click at [978, 276] on img "Next" at bounding box center [981, 277] width 19 height 49
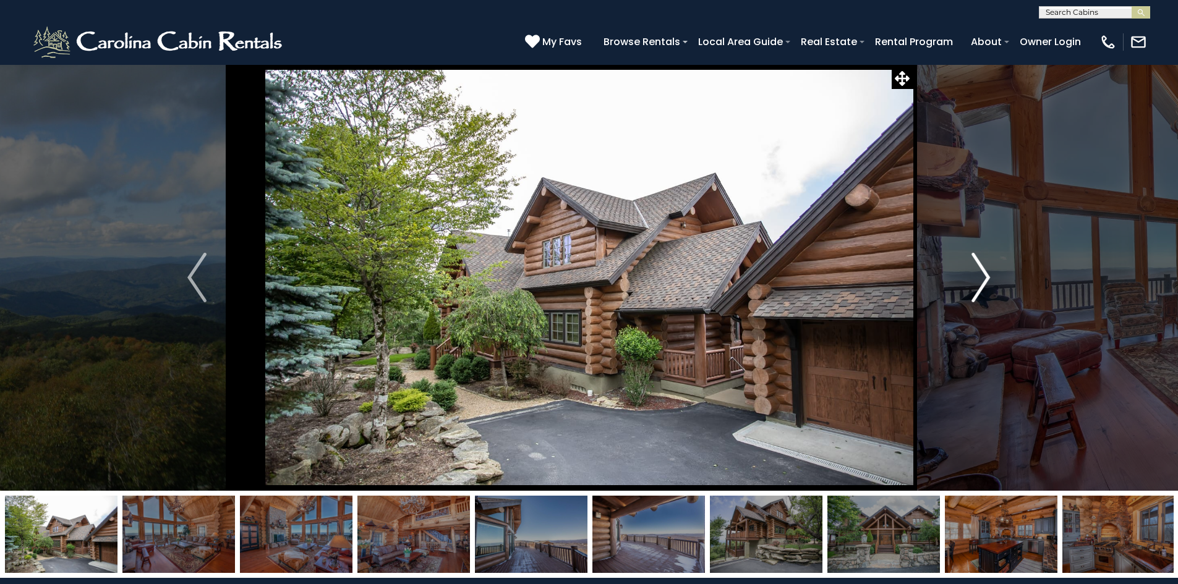
click at [978, 276] on img "Next" at bounding box center [981, 277] width 19 height 49
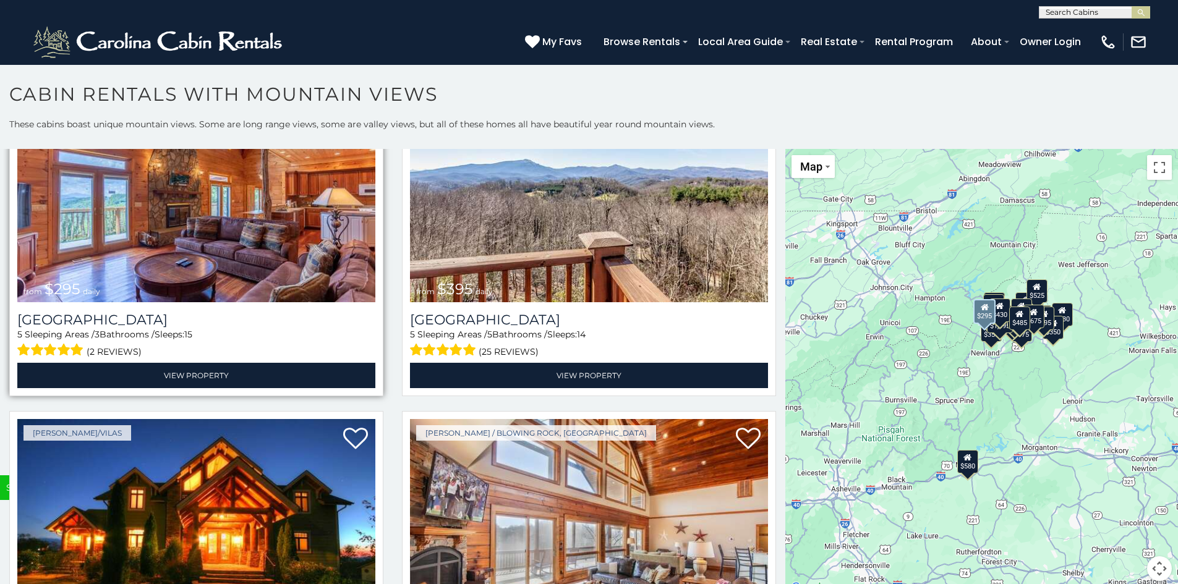
scroll to position [4824, 0]
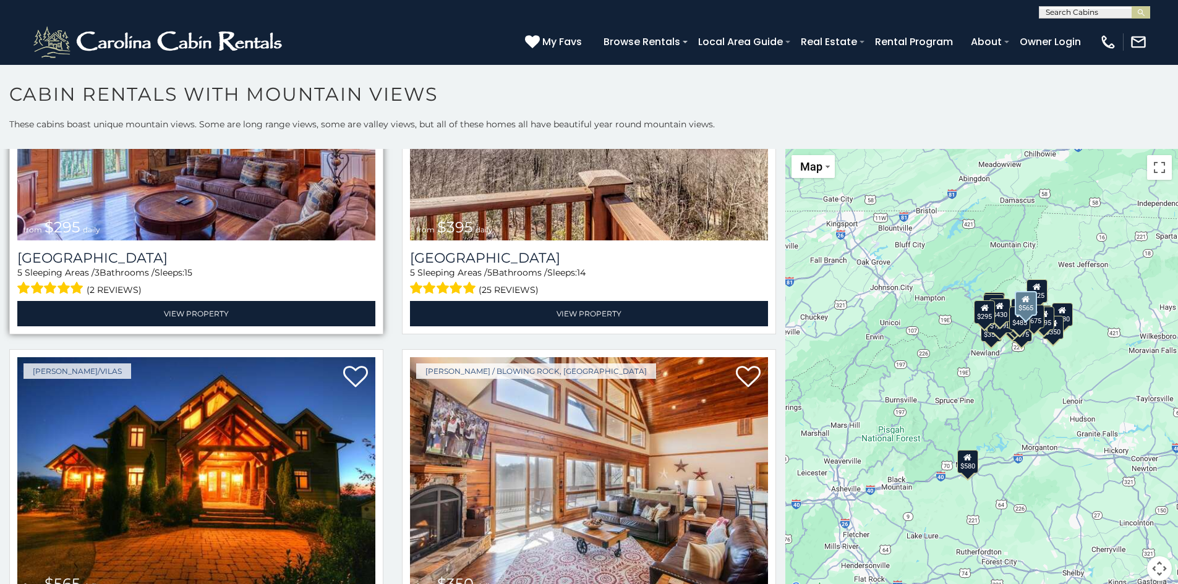
scroll to position [4882, 0]
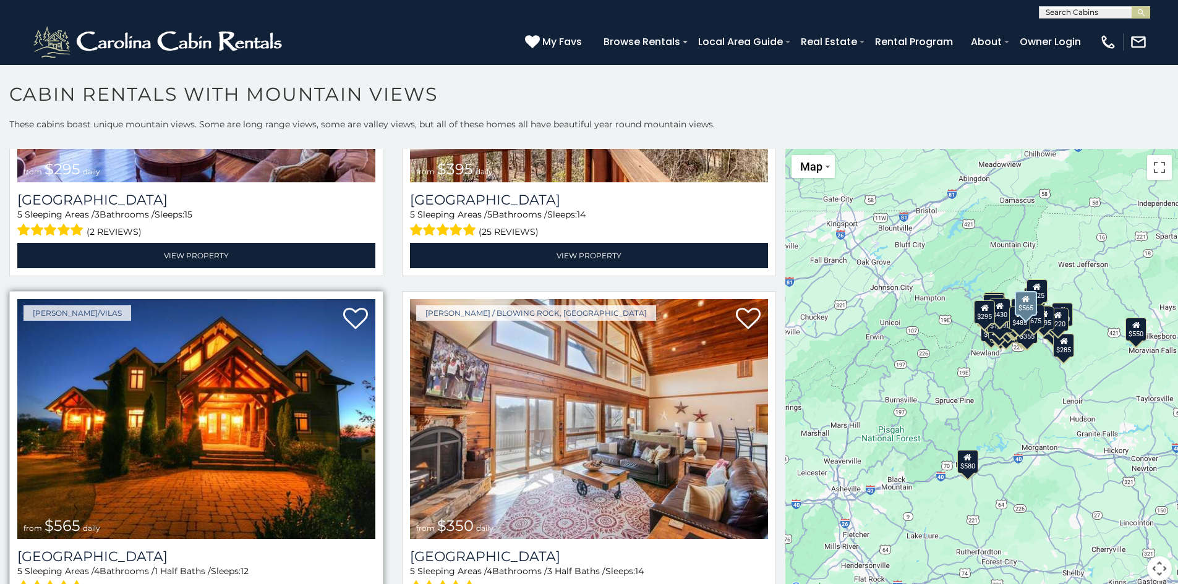
click at [234, 363] on img at bounding box center [196, 419] width 358 height 240
